Goal: Transaction & Acquisition: Purchase product/service

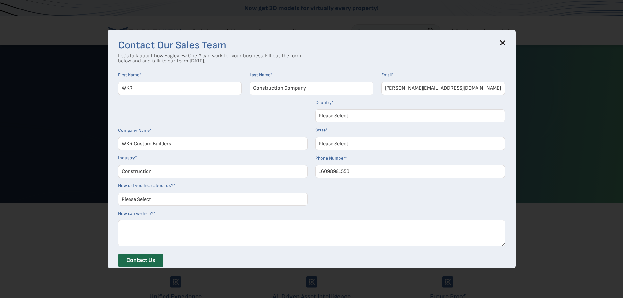
select select "[GEOGRAPHIC_DATA]"
select select "New Jersey"
select select "Construction"
select select "Word of Mouth"
click at [120, 193] on select "Please Select Search Engine Social Media Word of Mouth Podcast Online Advertise…" at bounding box center [213, 199] width 190 height 13
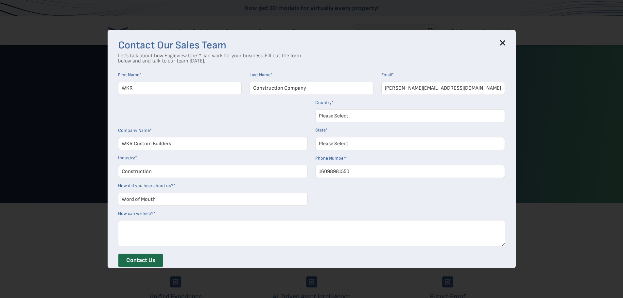
click at [506, 43] on icon at bounding box center [502, 42] width 5 height 5
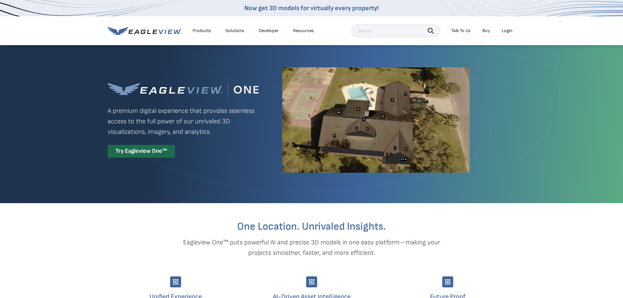
click at [508, 30] on div "Login" at bounding box center [507, 31] width 11 height 6
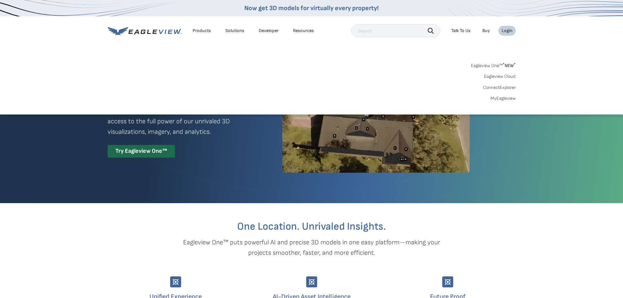
click at [499, 98] on link "MyEagleview" at bounding box center [503, 99] width 25 height 6
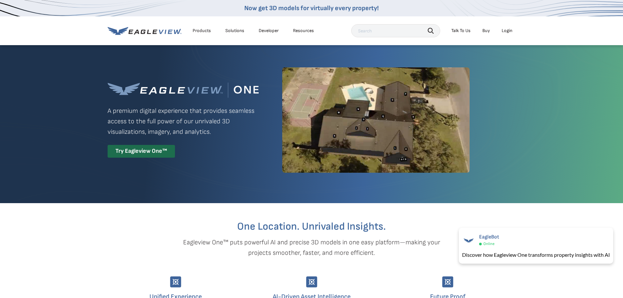
click at [486, 30] on link "Buy" at bounding box center [487, 31] width 8 height 6
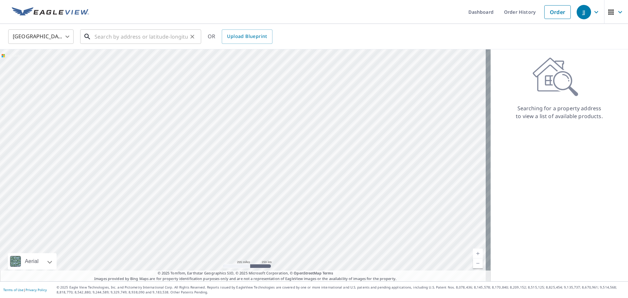
click at [149, 34] on input "text" at bounding box center [141, 36] width 93 height 18
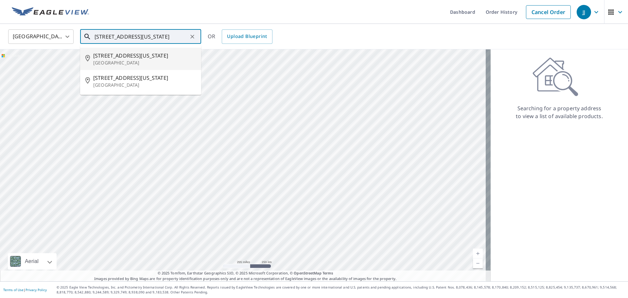
click at [107, 62] on p "[GEOGRAPHIC_DATA]" at bounding box center [144, 63] width 103 height 7
type input "[STREET_ADDRESS][US_STATE]"
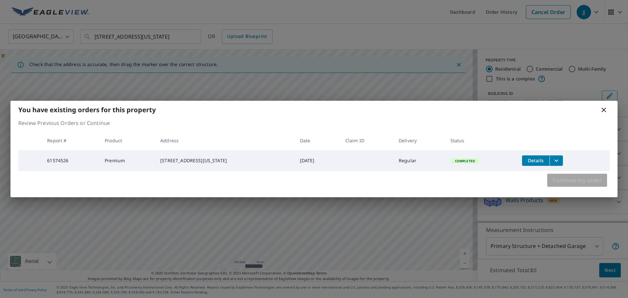
click at [571, 185] on span "Continue my order" at bounding box center [577, 180] width 49 height 9
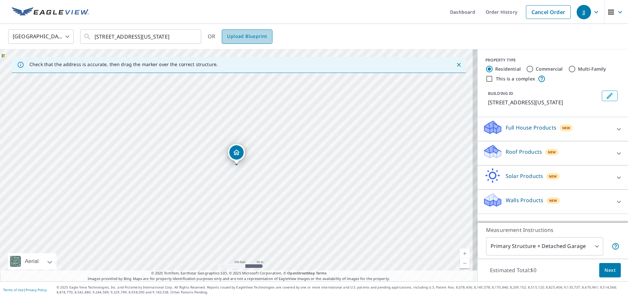
click at [241, 36] on span "Upload Blueprint" at bounding box center [247, 36] width 40 height 8
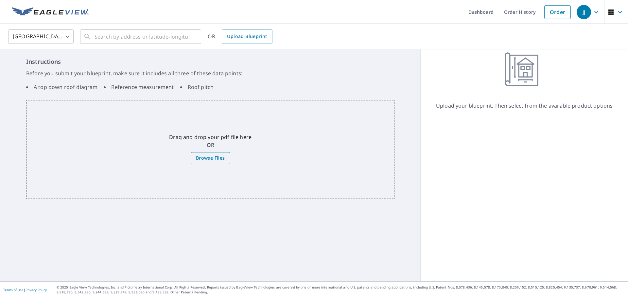
click at [212, 156] on span "Browse Files" at bounding box center [210, 158] width 29 height 8
click at [0, 0] on input "Browse Files" at bounding box center [0, 0] width 0 height 0
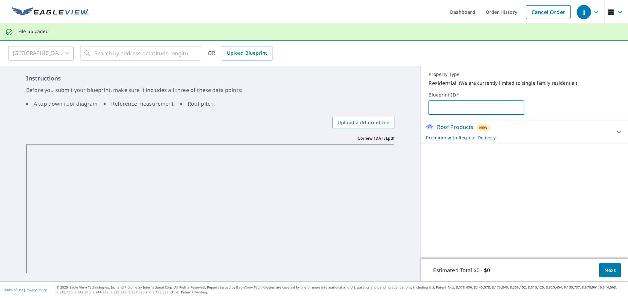
click at [467, 110] on input "text" at bounding box center [477, 107] width 96 height 18
type input "Cornew Plans"
click at [615, 133] on icon at bounding box center [619, 132] width 8 height 8
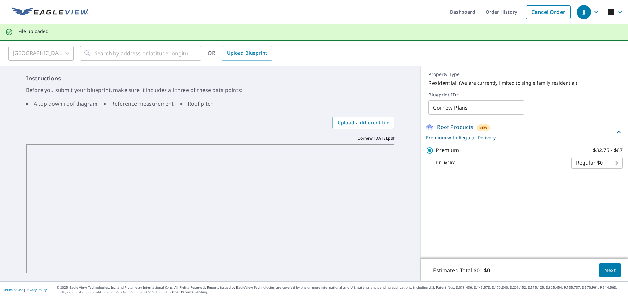
click at [615, 133] on icon at bounding box center [619, 132] width 8 height 8
click at [602, 165] on body "JJ JJ Dashboard Order History Cancel Order JJ File uploaded [GEOGRAPHIC_DATA] […" at bounding box center [314, 149] width 628 height 298
click at [602, 165] on li "Regular $0" at bounding box center [592, 163] width 51 height 12
click at [610, 272] on span "Next" at bounding box center [610, 270] width 11 height 8
